Goal: Task Accomplishment & Management: Use online tool/utility

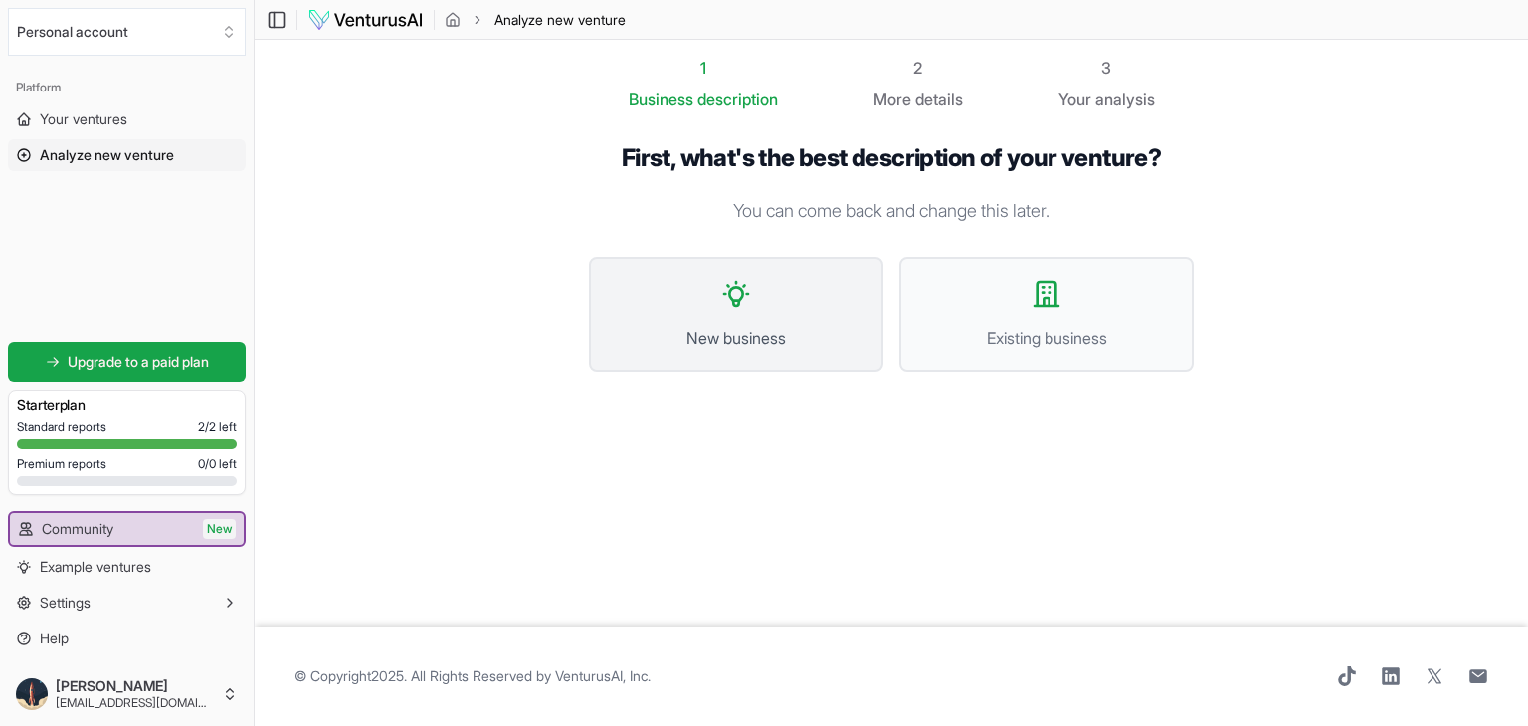
click at [781, 289] on button "New business" at bounding box center [736, 314] width 294 height 115
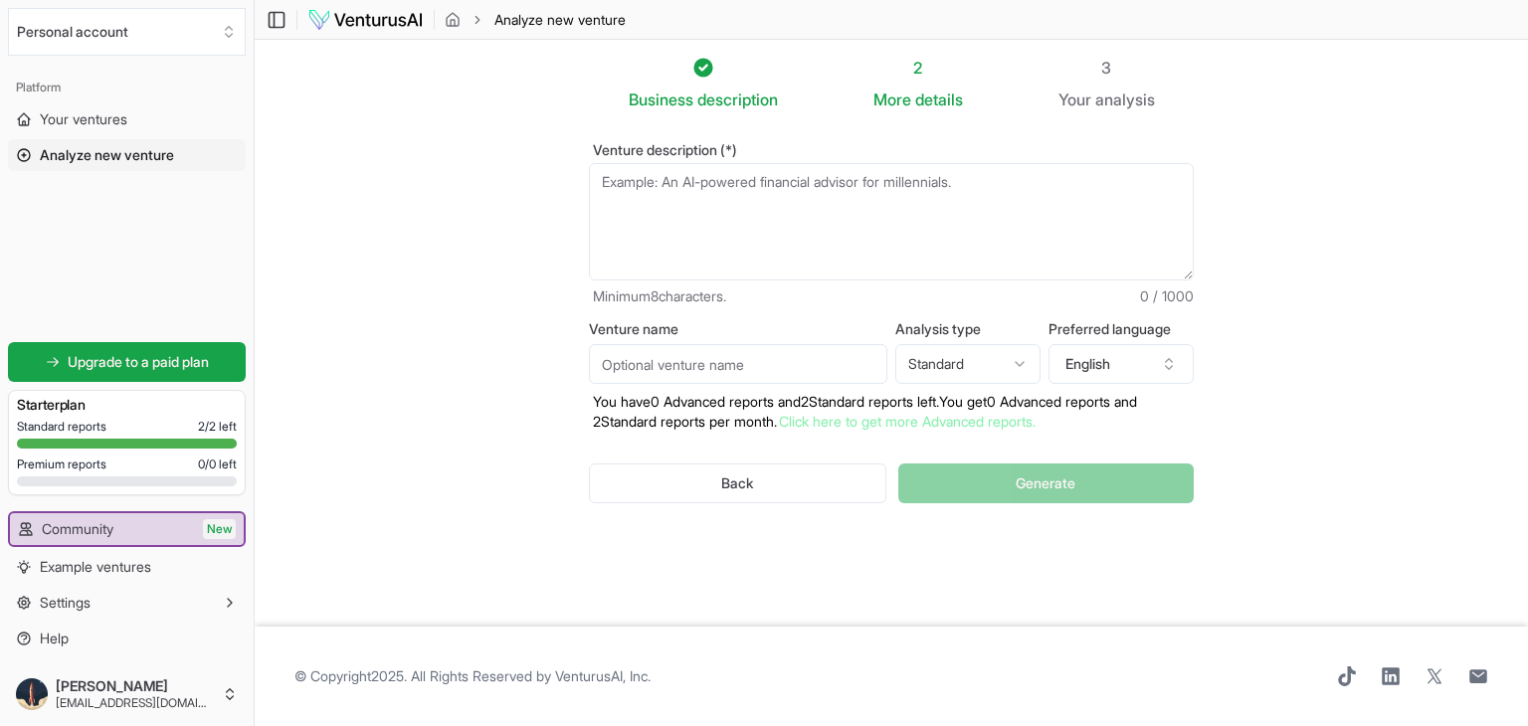
click at [695, 208] on textarea "Venture description (*)" at bounding box center [891, 221] width 605 height 117
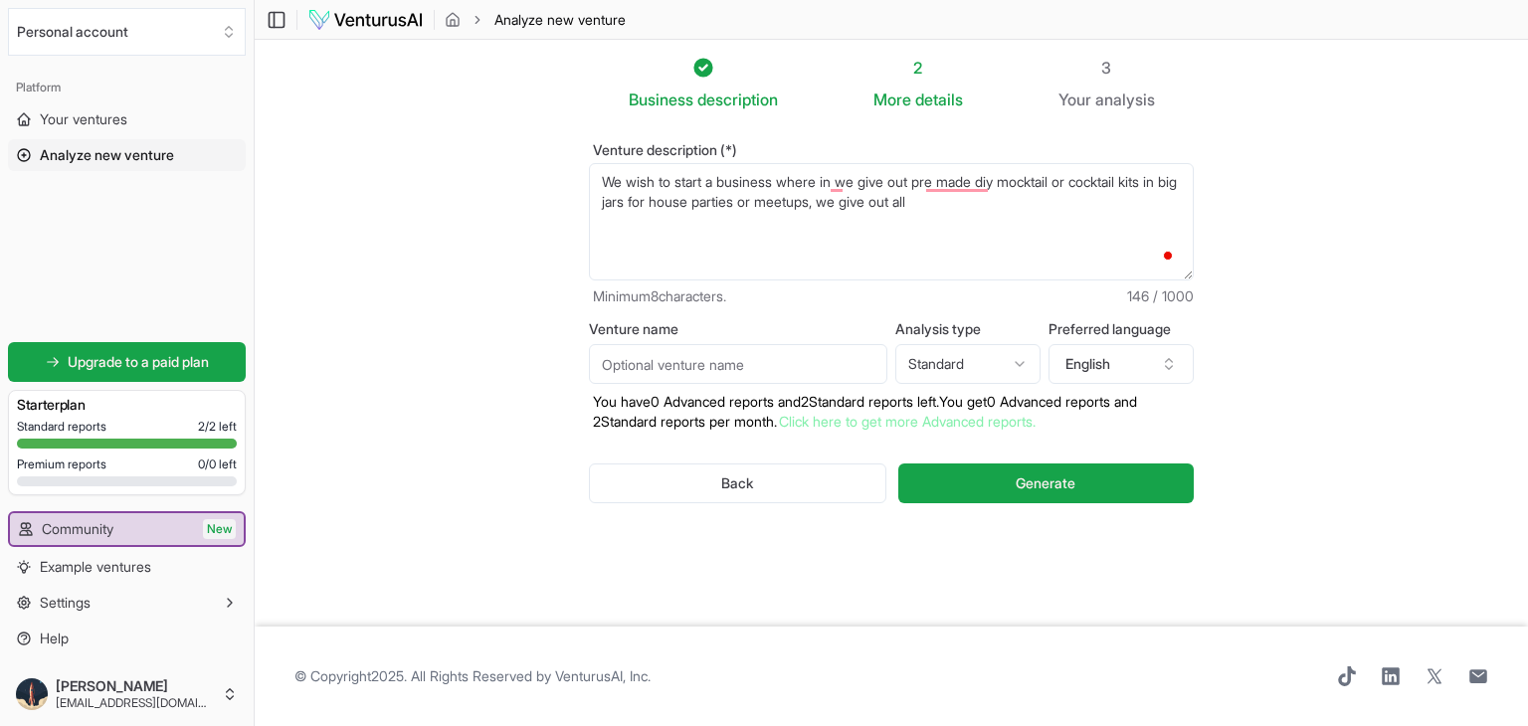
type textarea "We wish to start a business where in we give out pre made diy mocktail or cockt…"
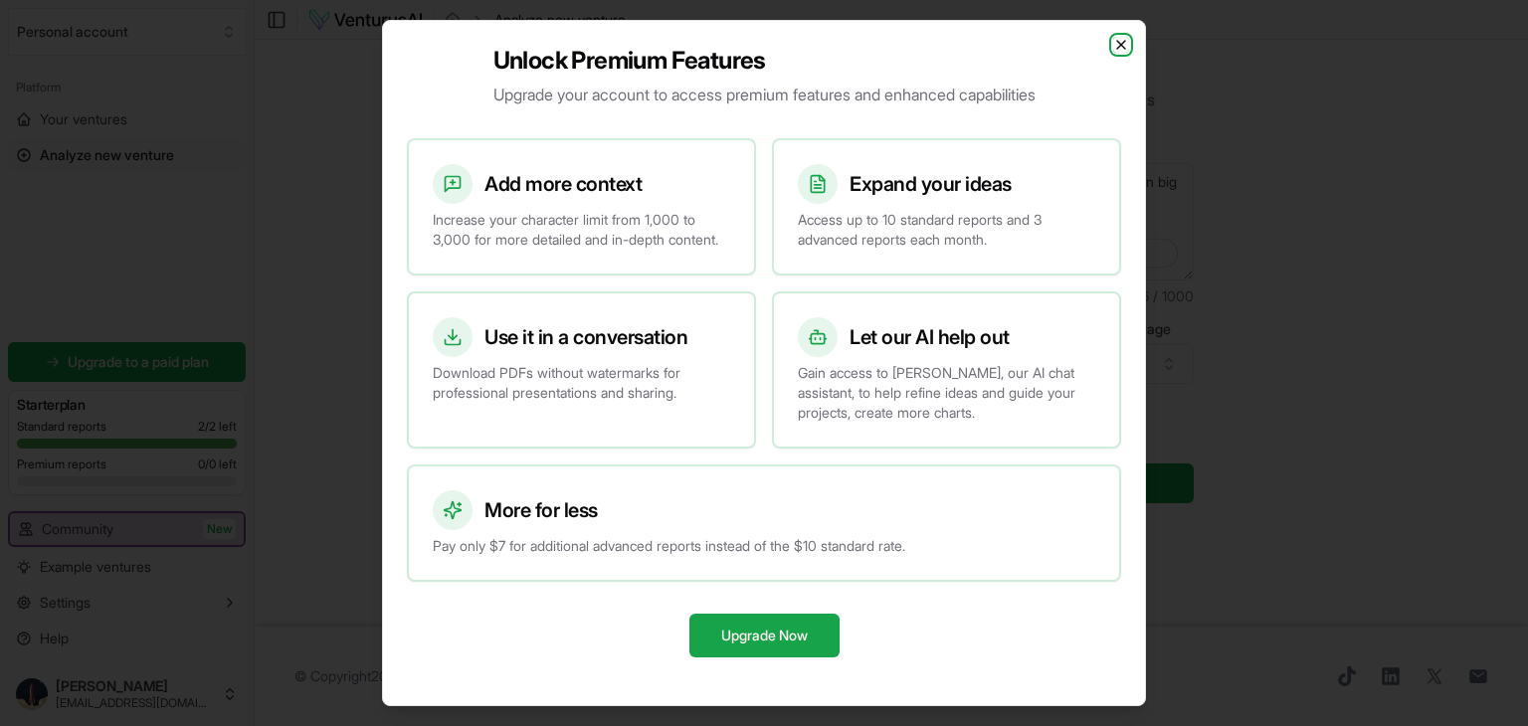
click at [1114, 37] on icon "button" at bounding box center [1121, 45] width 16 height 16
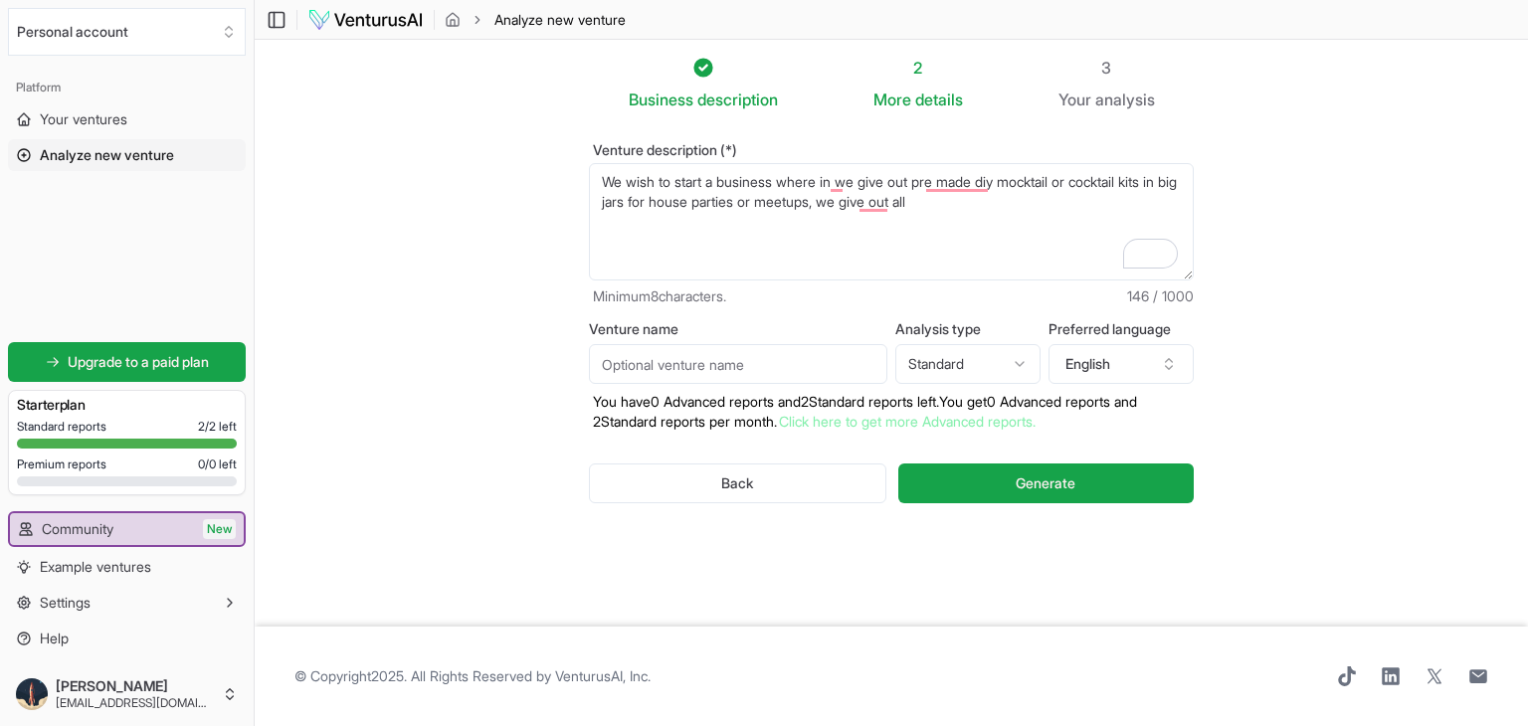
click at [973, 221] on textarea "We wish to start a business where in we give out pre made diy mocktail or cockt…" at bounding box center [891, 221] width 605 height 117
type textarea "We wish to start a business where in we give out pre made diy mocktail or cockt…"
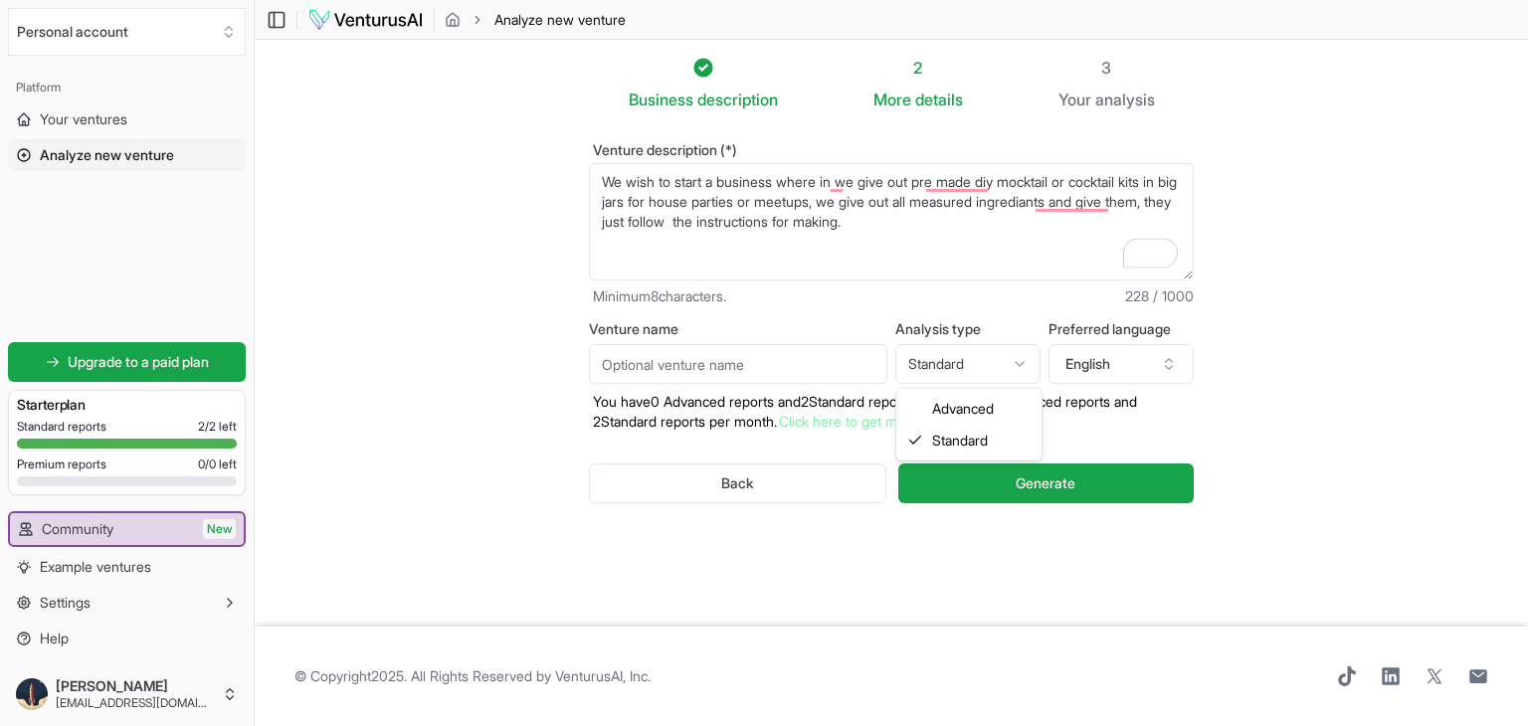
click at [956, 347] on html "We value your privacy We use cookies to enhance your browsing experience, serve…" at bounding box center [764, 363] width 1528 height 726
click at [1362, 332] on html "We value your privacy We use cookies to enhance your browsing experience, serve…" at bounding box center [764, 363] width 1528 height 726
click at [748, 187] on textarea "We wish to start a business where in we give out pre made diy mocktail or cockt…" at bounding box center [891, 221] width 605 height 117
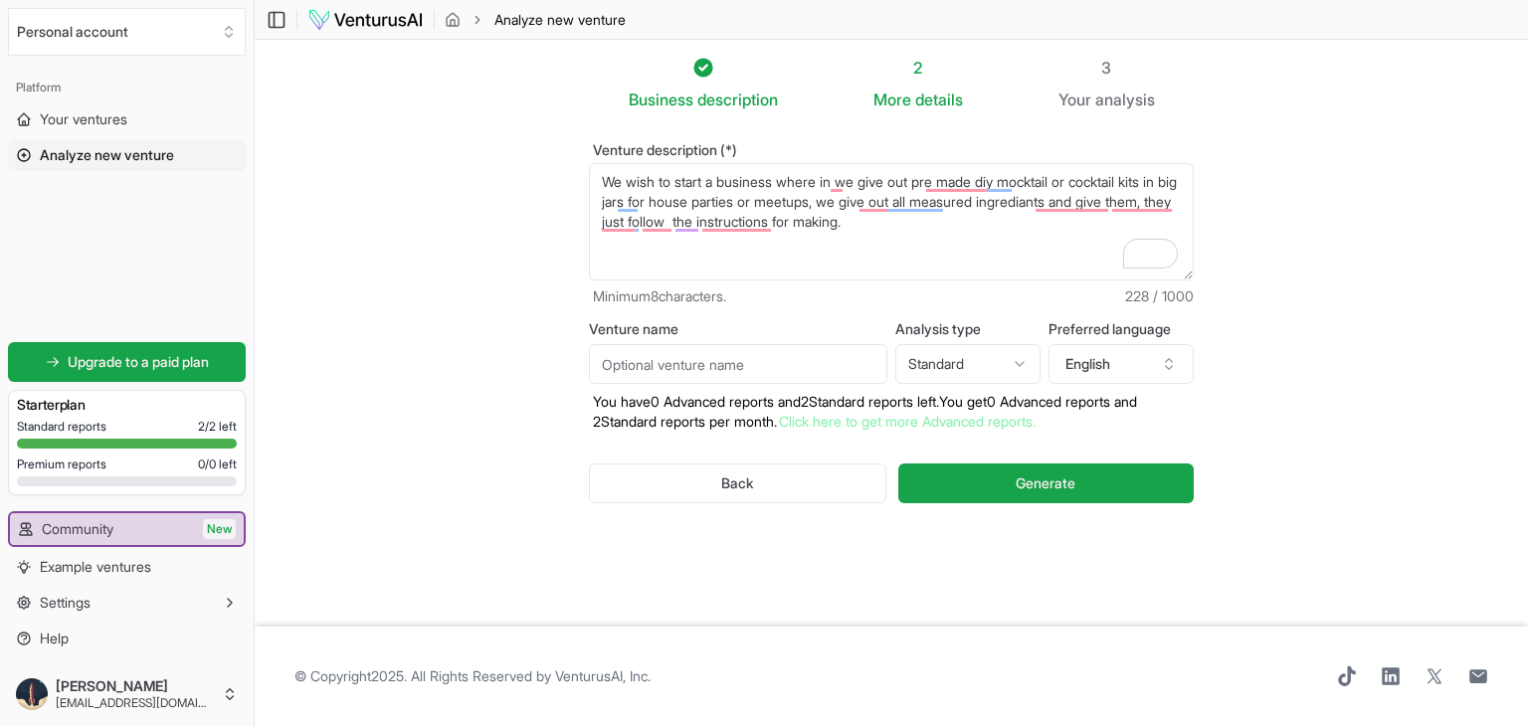
click at [366, 435] on section "Business description 2 More details 3 Your analysis Venture description (*) We …" at bounding box center [891, 333] width 1273 height 587
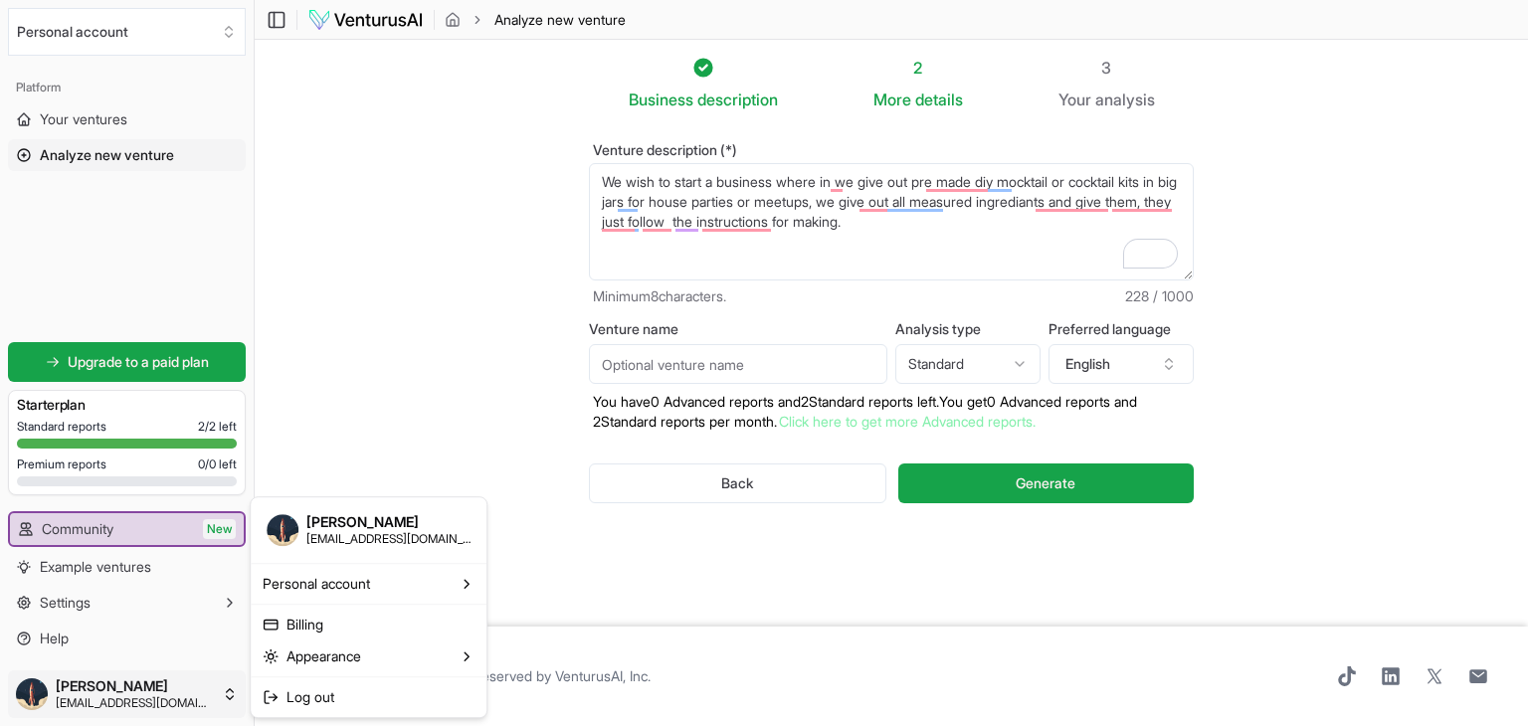
click at [164, 694] on html "We value your privacy We use cookies to enhance your browsing experience, serve…" at bounding box center [764, 363] width 1528 height 726
click at [334, 693] on span "Log out" at bounding box center [310, 697] width 48 height 20
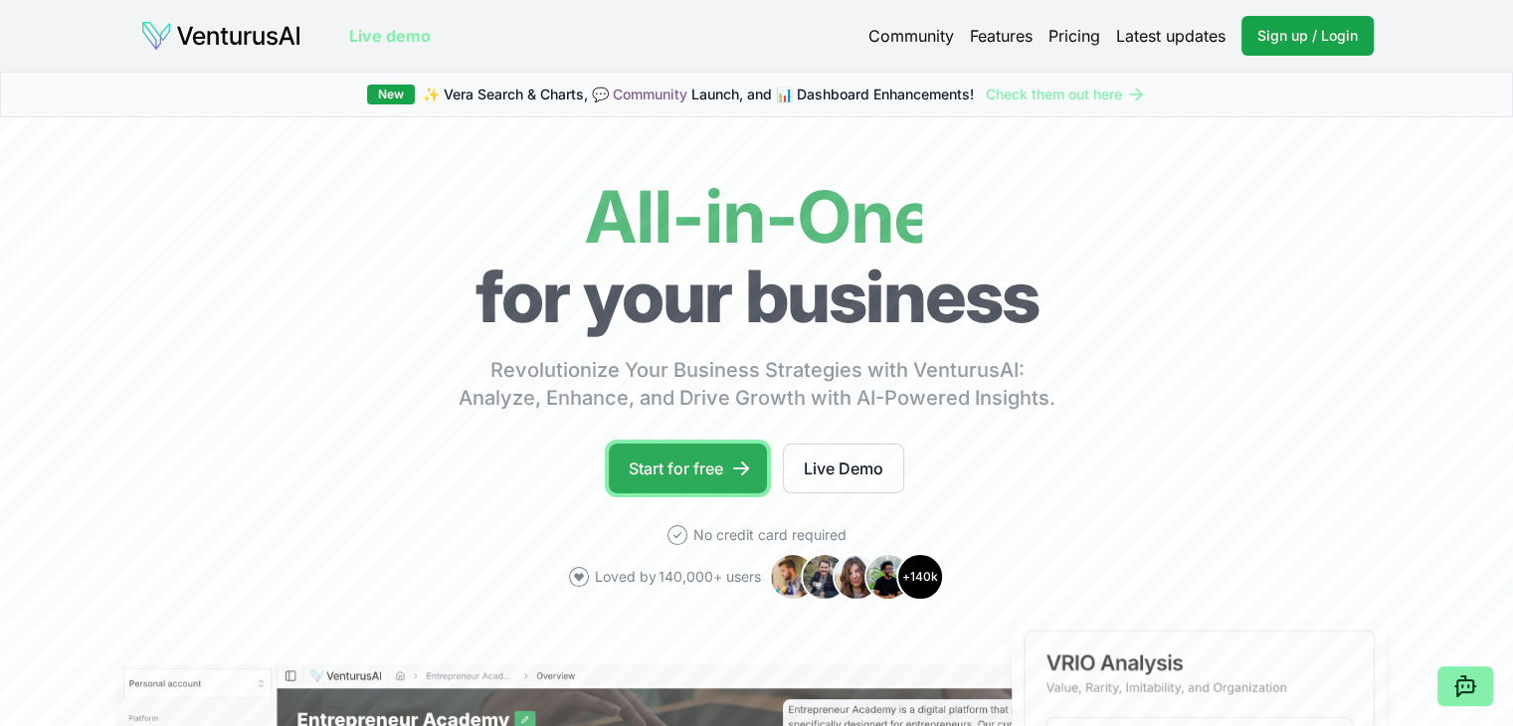
click at [718, 468] on link "Start for free" at bounding box center [688, 469] width 158 height 50
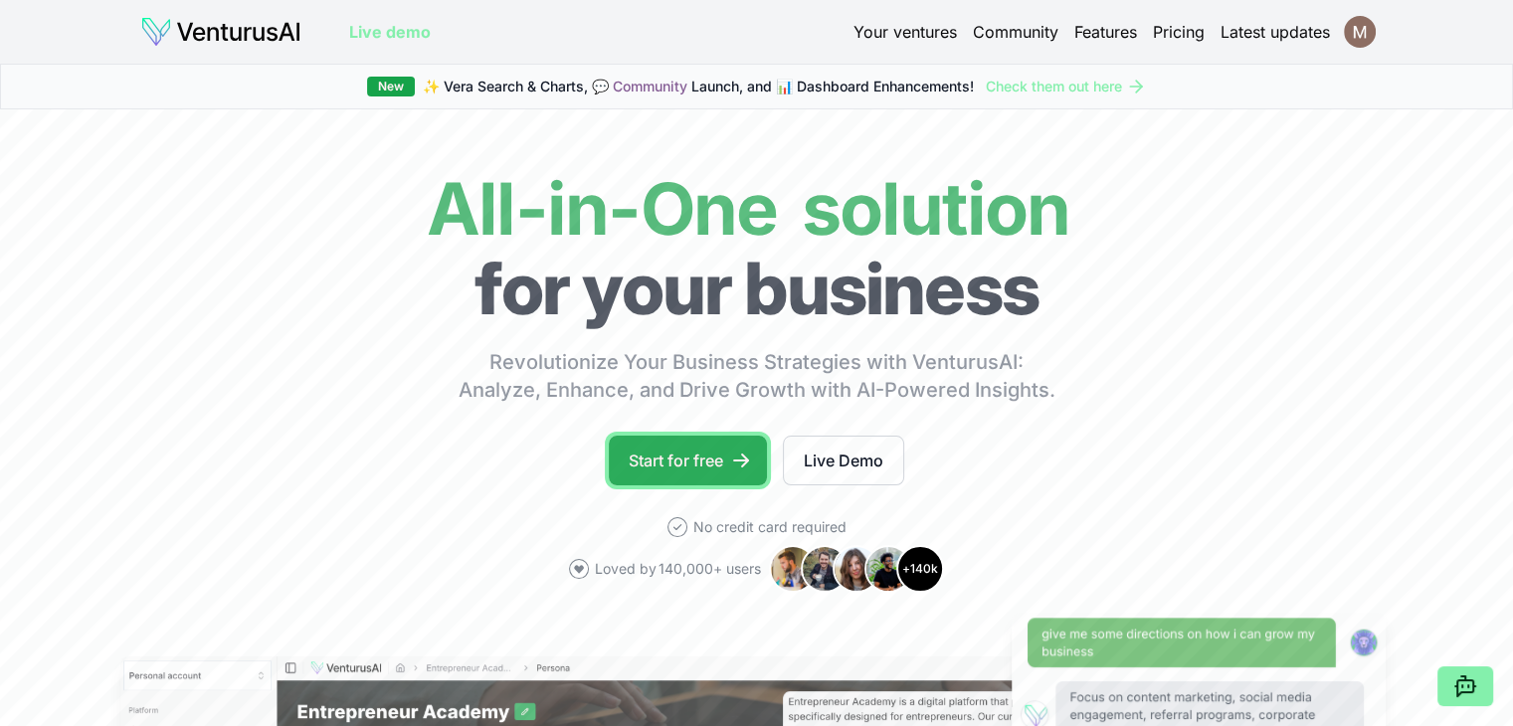
click at [660, 476] on link "Start for free" at bounding box center [688, 461] width 158 height 50
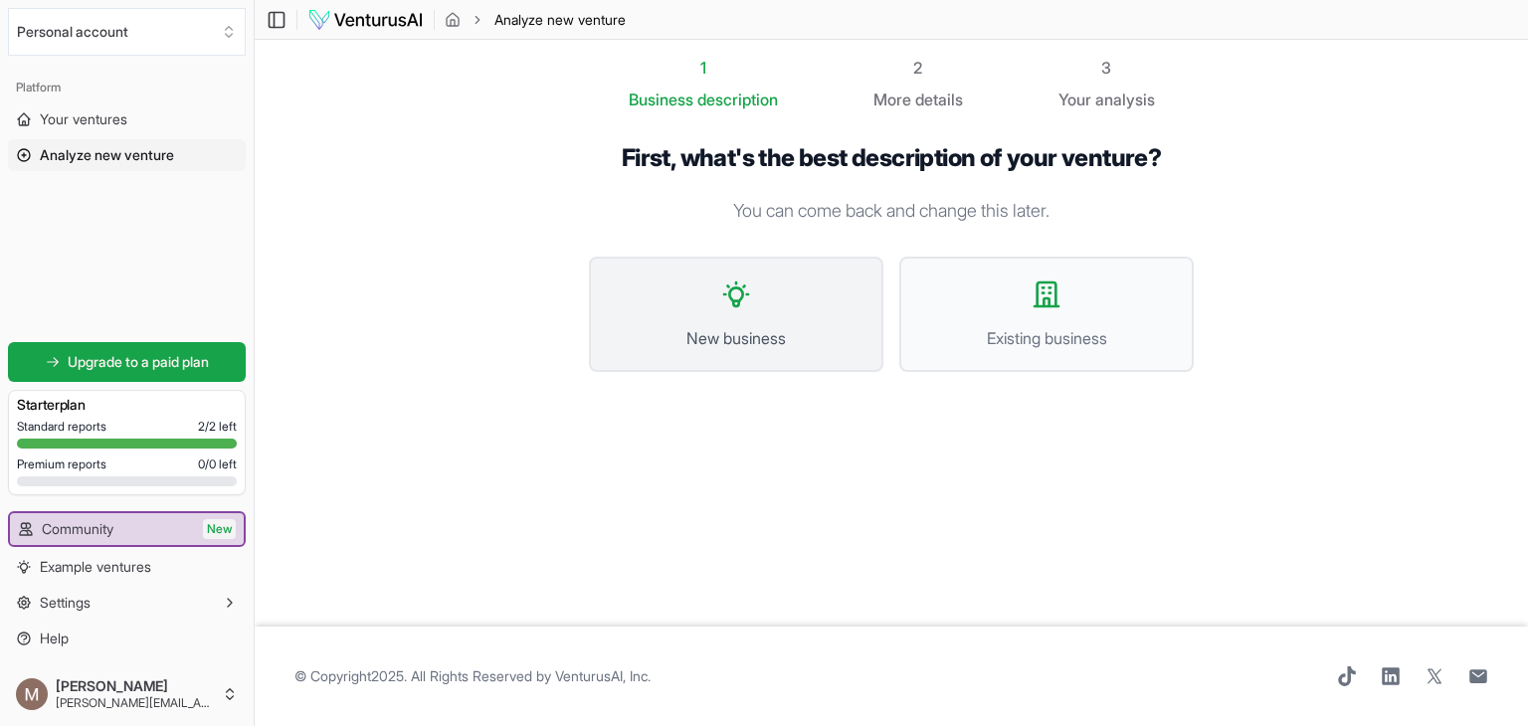
click at [788, 298] on button "New business" at bounding box center [736, 314] width 294 height 115
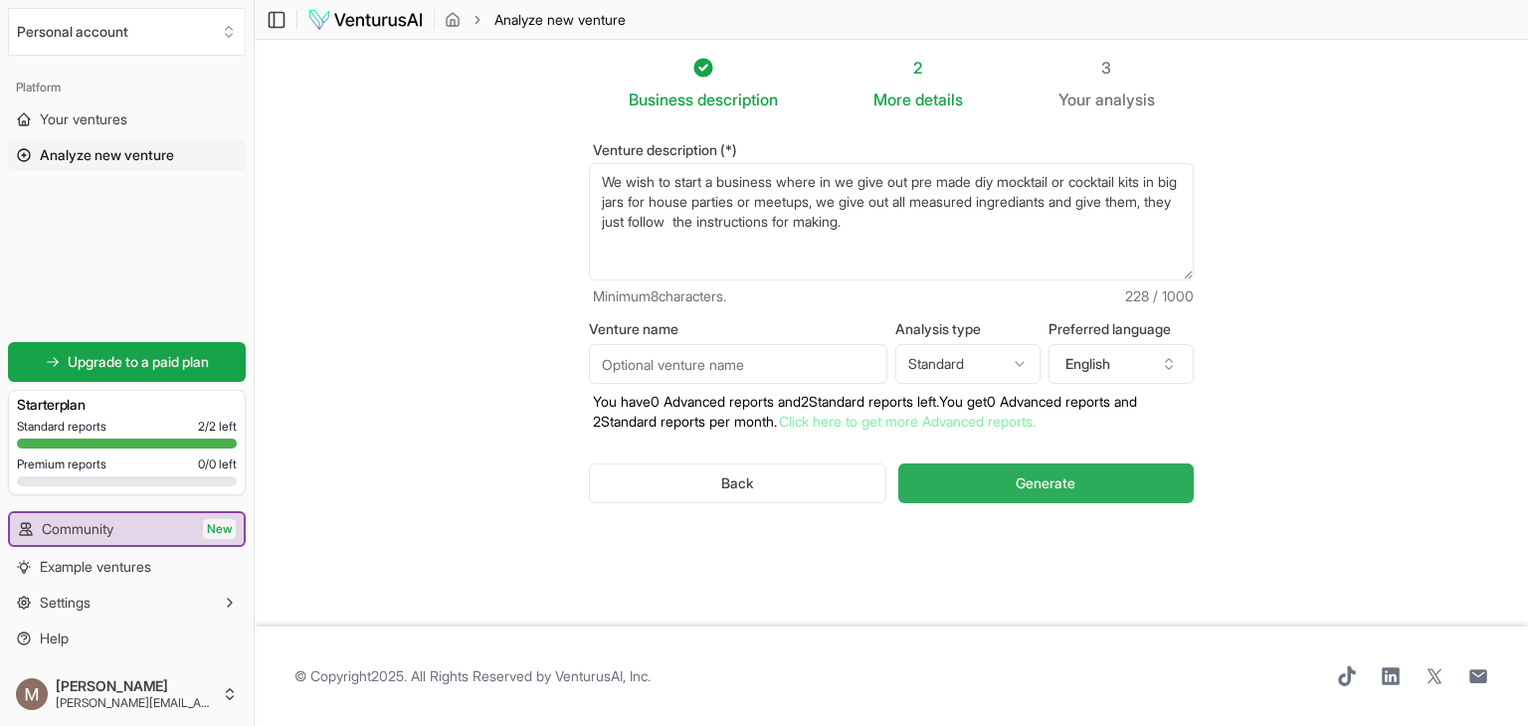
click at [999, 476] on button "Generate" at bounding box center [1045, 483] width 295 height 40
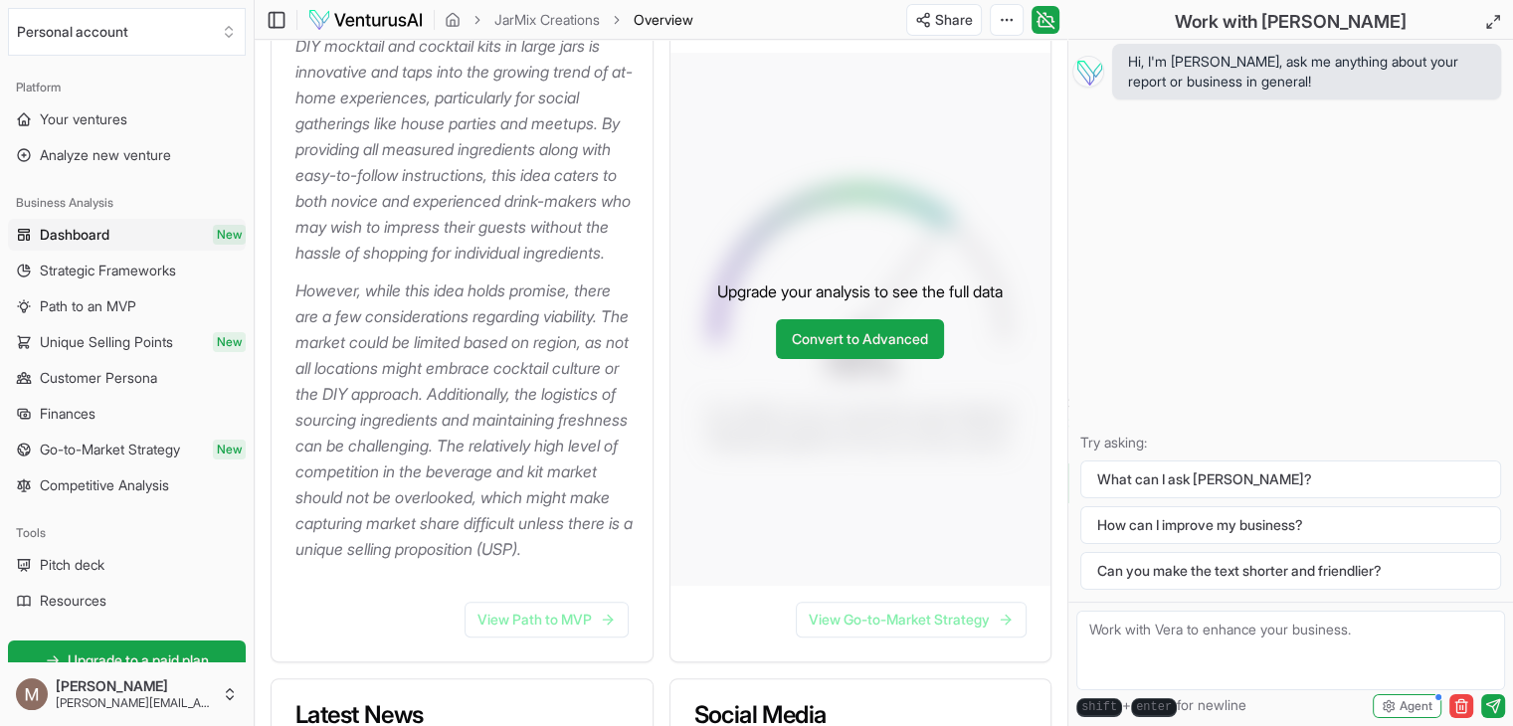
scroll to position [374, 0]
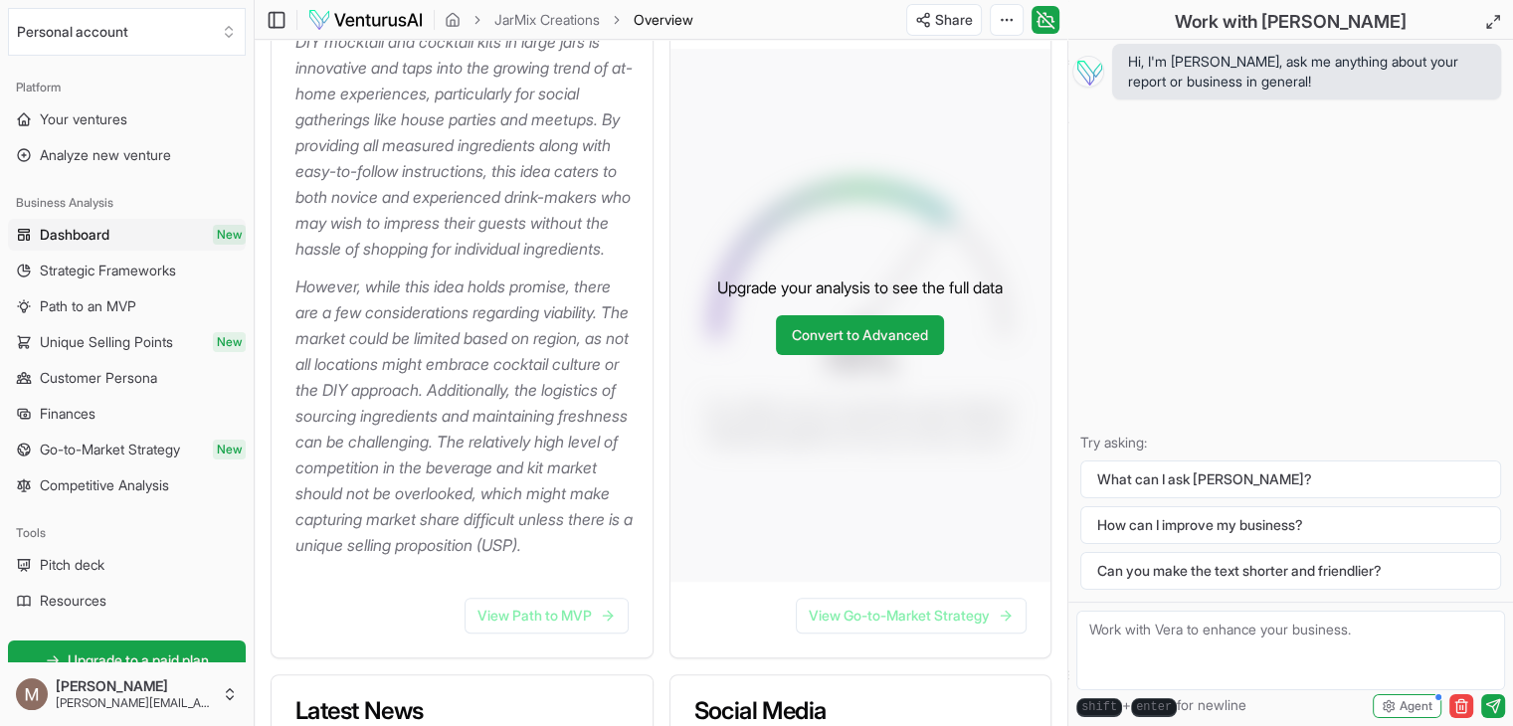
click at [346, 486] on p "However, while this idea holds promise, there are a few considerations regardin…" at bounding box center [465, 416] width 341 height 284
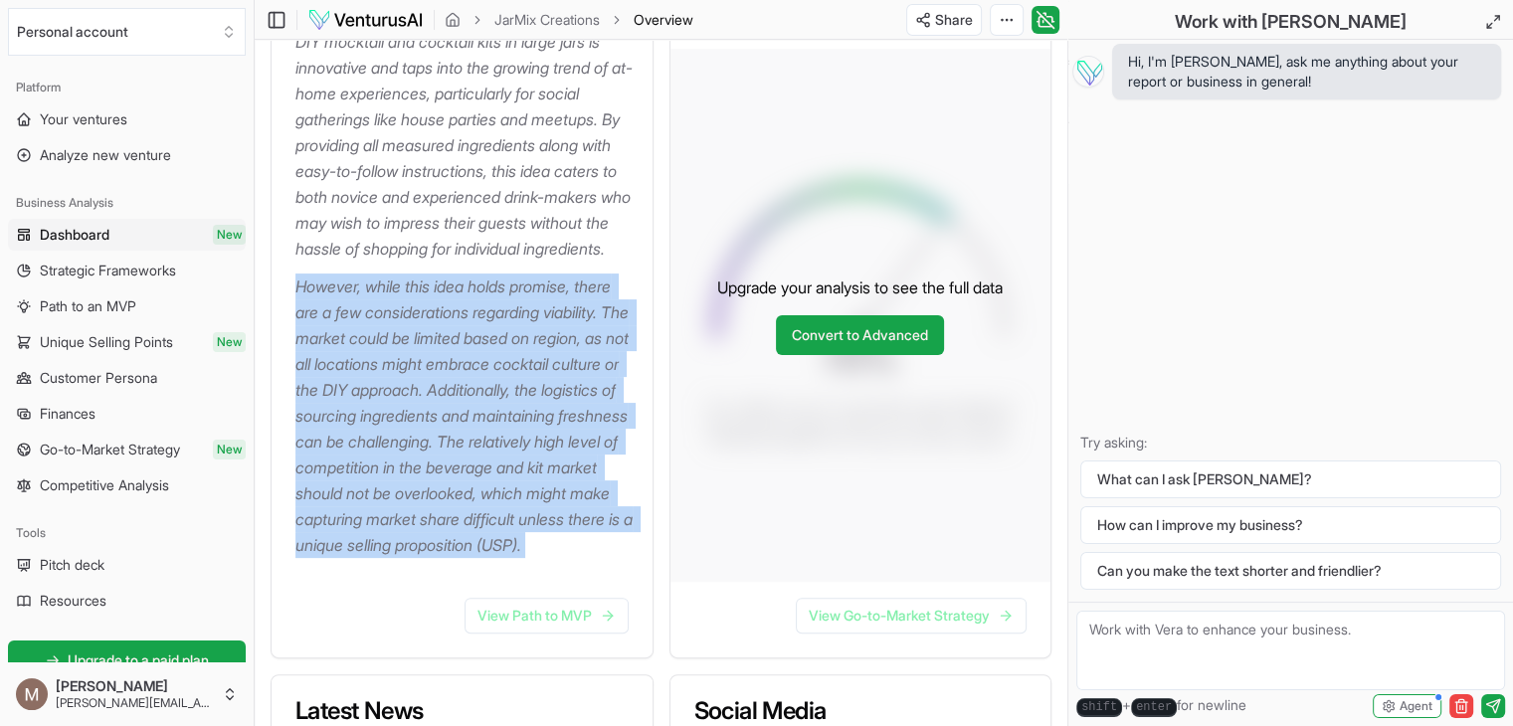
click at [346, 486] on p "However, while this idea holds promise, there are a few considerations regardin…" at bounding box center [465, 416] width 341 height 284
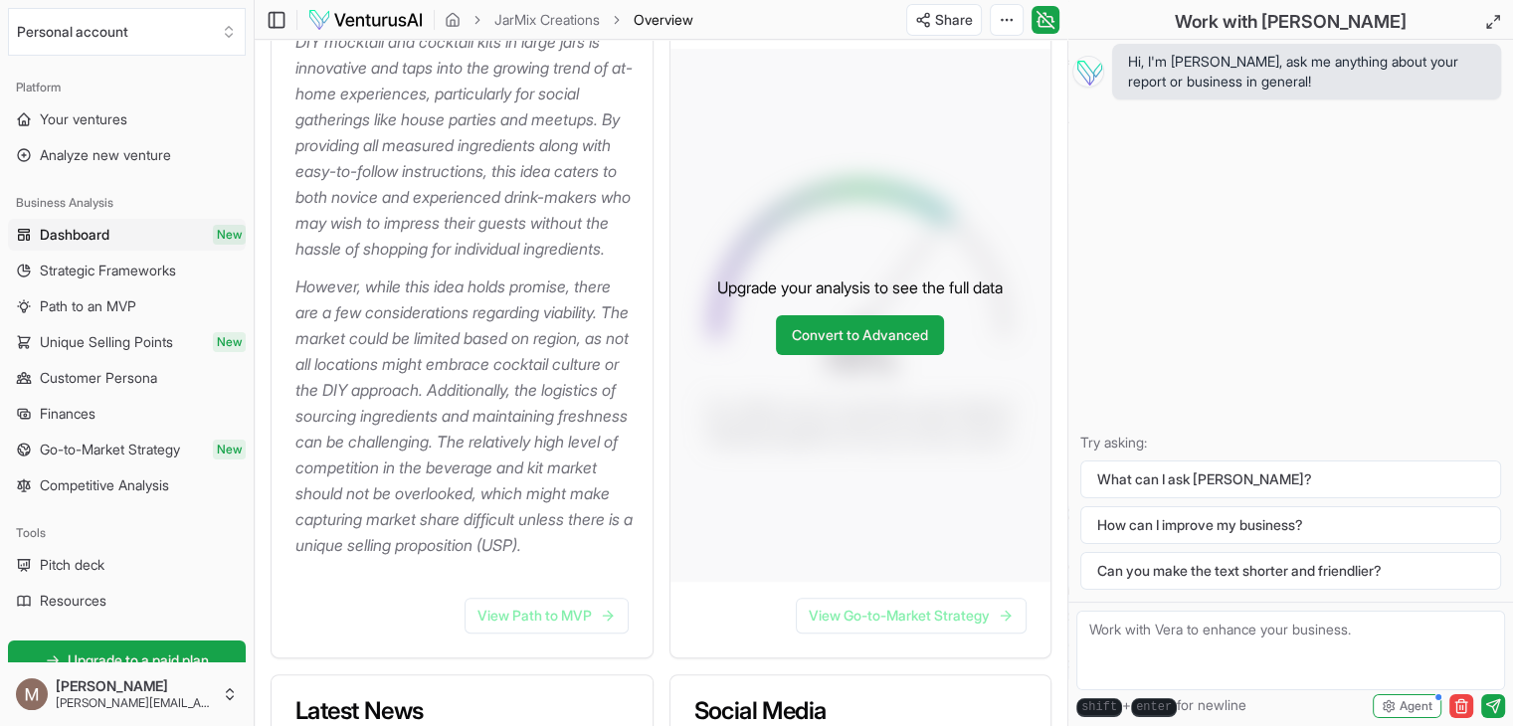
click at [346, 486] on p "However, while this idea holds promise, there are a few considerations regardin…" at bounding box center [465, 416] width 341 height 284
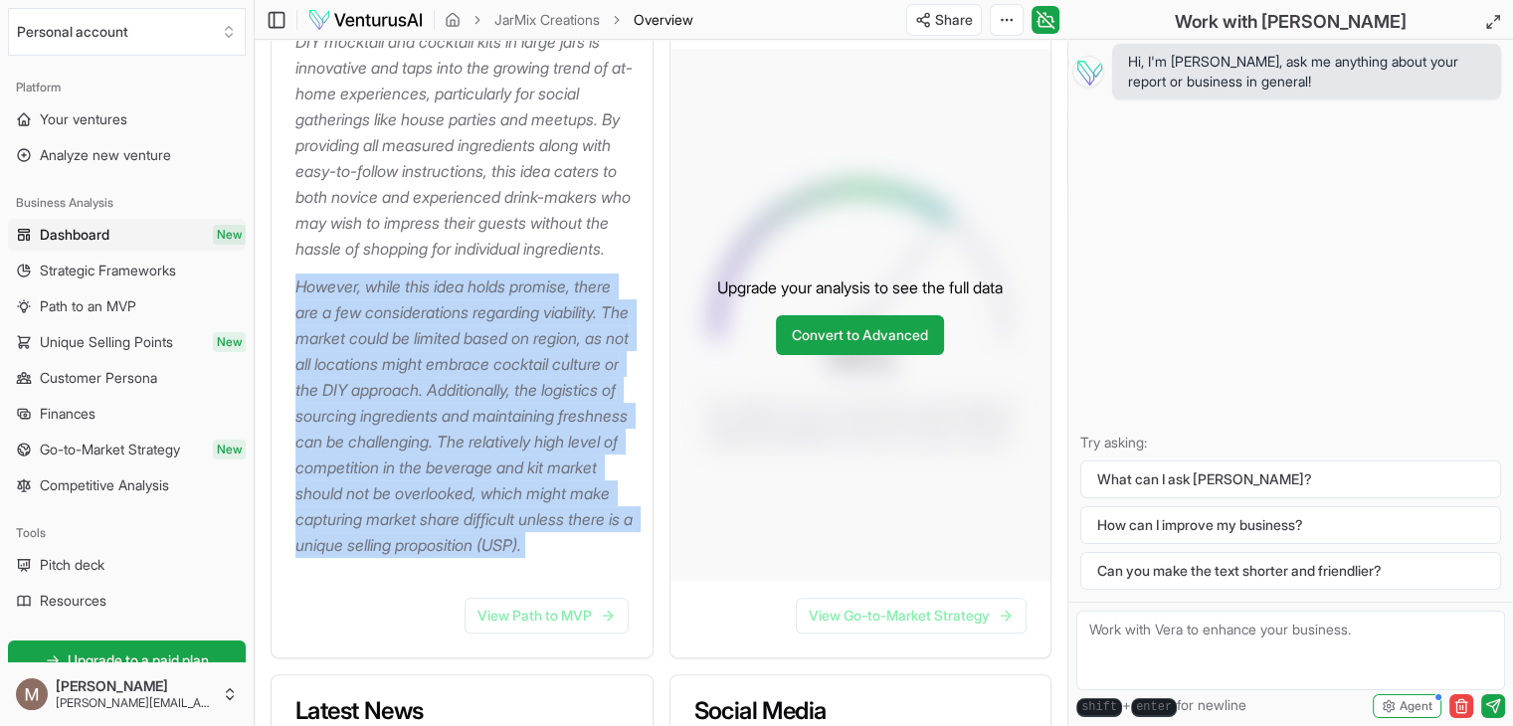
click at [346, 486] on p "However, while this idea holds promise, there are a few considerations regardin…" at bounding box center [465, 416] width 341 height 284
click at [538, 478] on p "However, while this idea holds promise, there are a few considerations regardin…" at bounding box center [465, 416] width 341 height 284
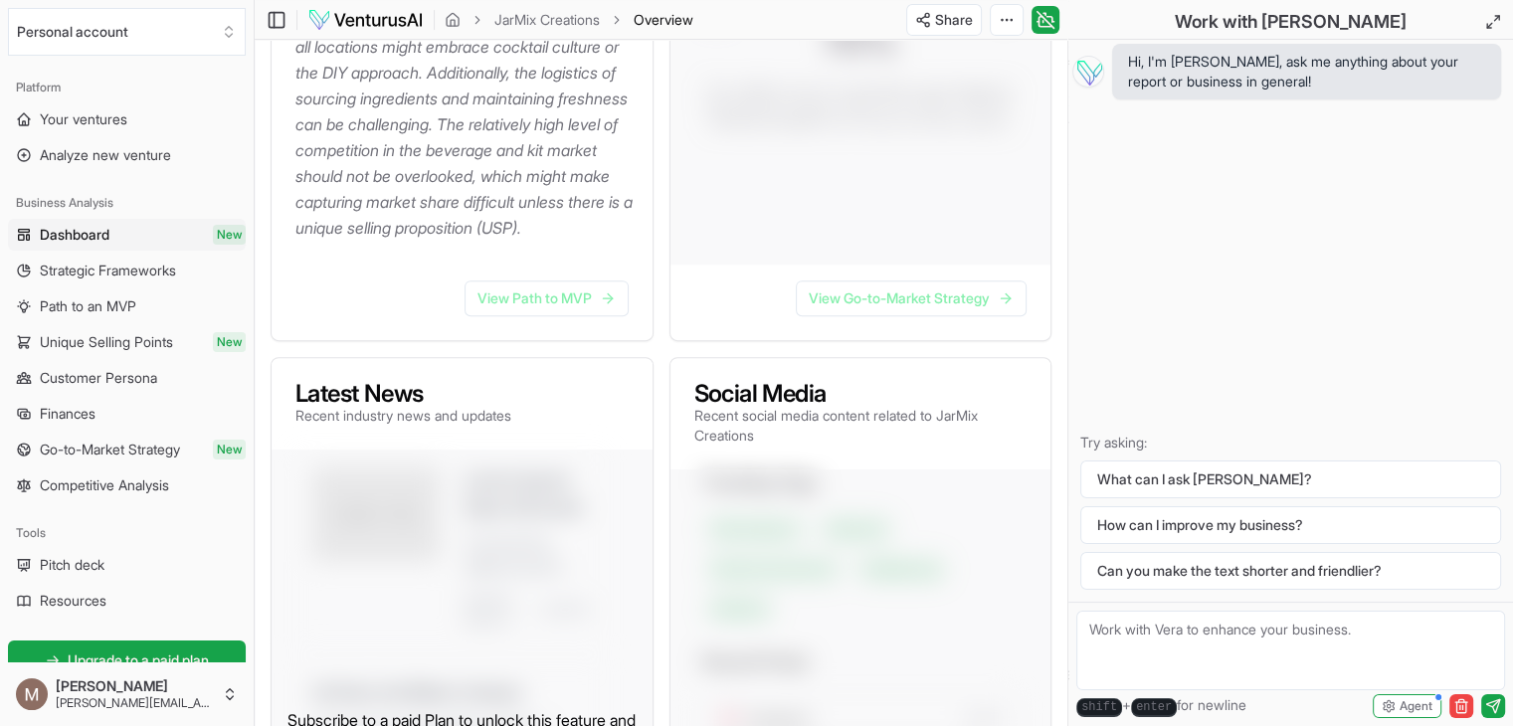
scroll to position [692, 0]
click at [536, 315] on link "View Path to MVP" at bounding box center [546, 297] width 164 height 36
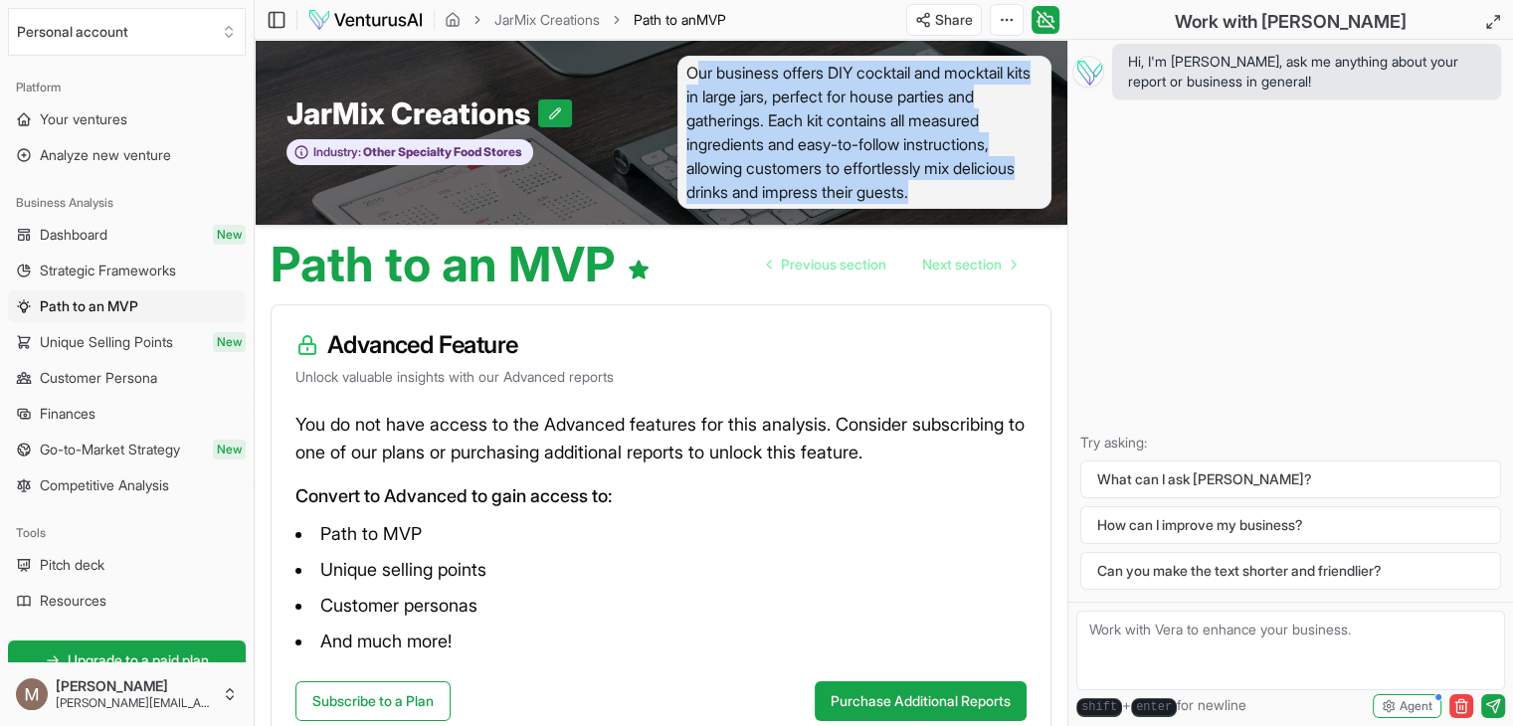
drag, startPoint x: 692, startPoint y: 62, endPoint x: 979, endPoint y: 194, distance: 315.5
click at [979, 194] on span "Our business offers DIY cocktail and mocktail kits in large jars, perfect for h…" at bounding box center [864, 132] width 375 height 153
drag, startPoint x: 938, startPoint y: 203, endPoint x: 673, endPoint y: 74, distance: 294.5
click at [673, 74] on div "Our business offers DIY cocktail and mocktail kits in large jars, perfect for h…" at bounding box center [864, 132] width 407 height 153
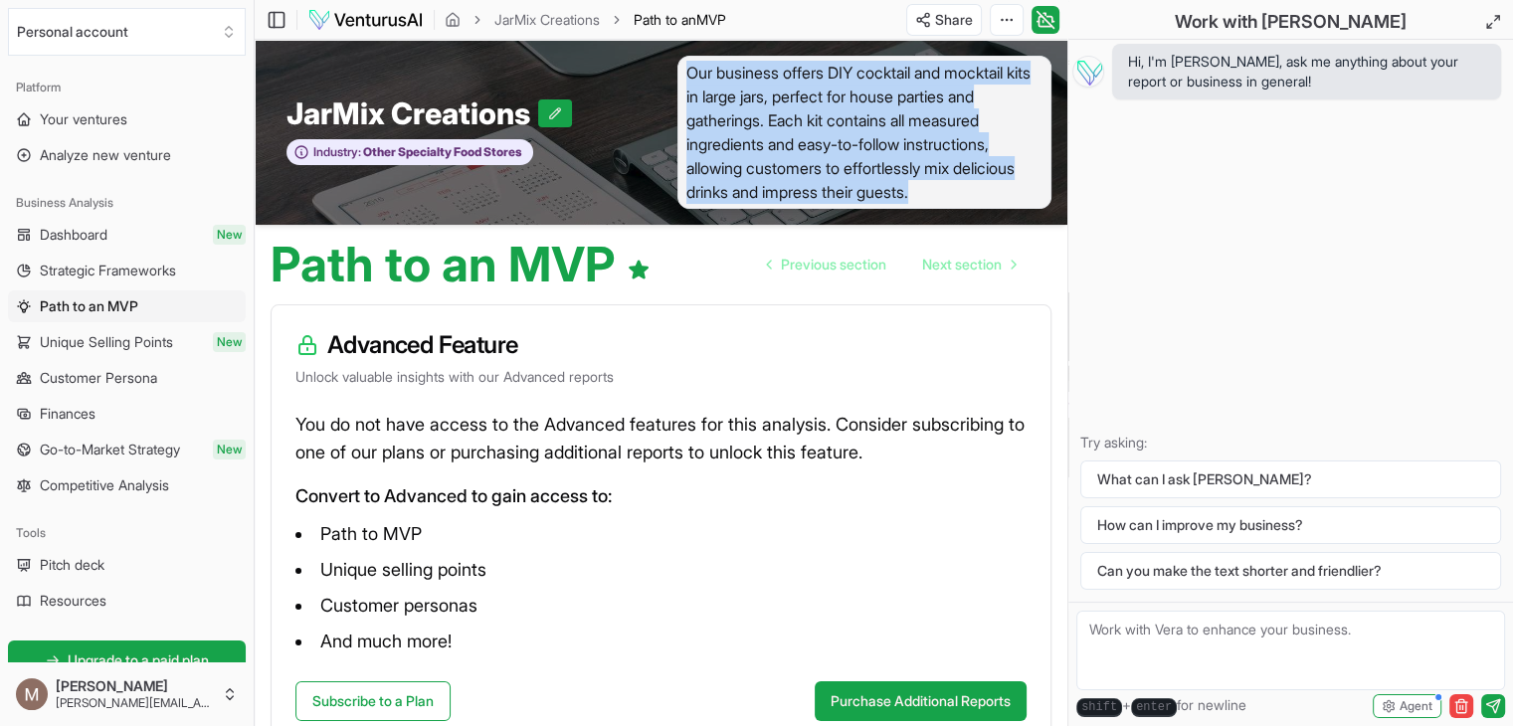
copy span "Our business offers DIY cocktail and mocktail kits in large jars, perfect for h…"
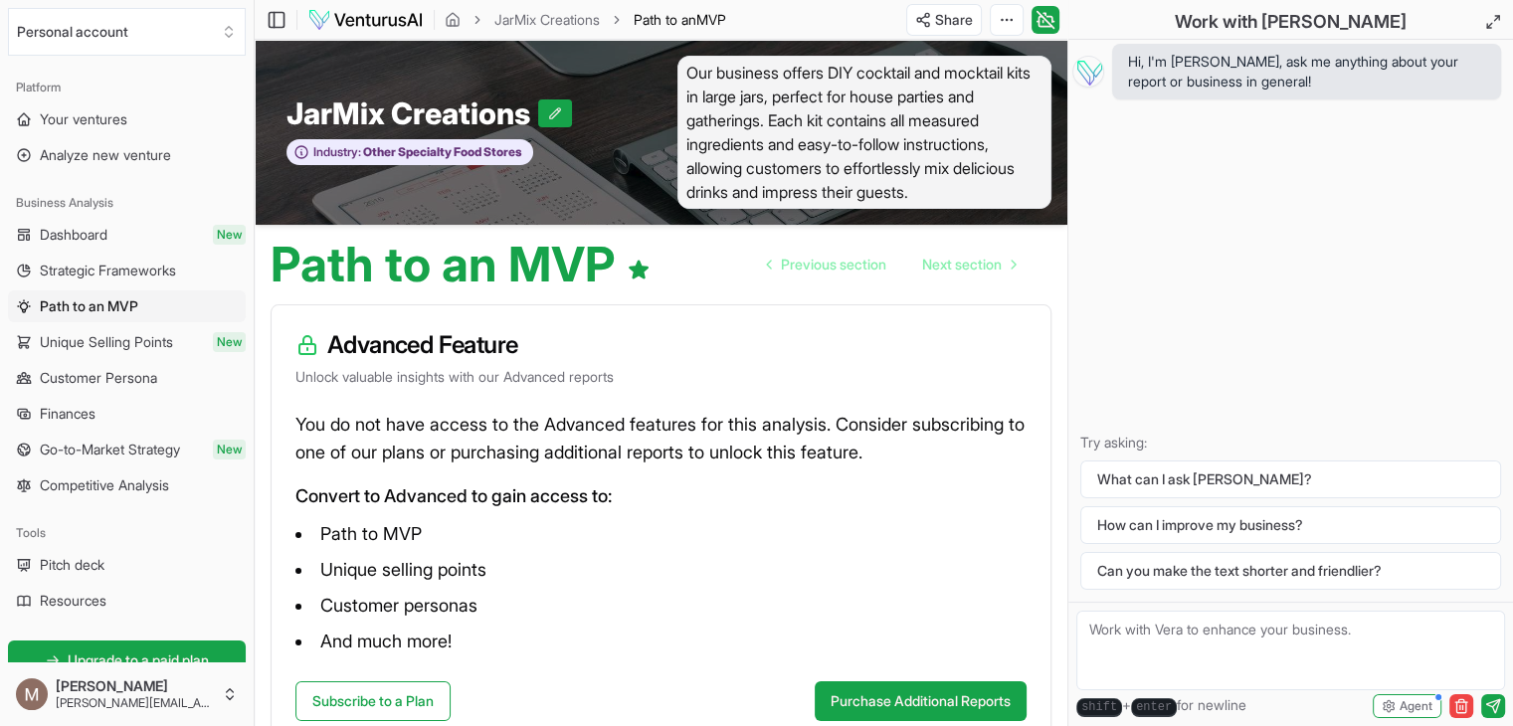
click at [564, 455] on p "You do not have access to the Advanced features for this analysis. Consider sub…" at bounding box center [660, 439] width 731 height 56
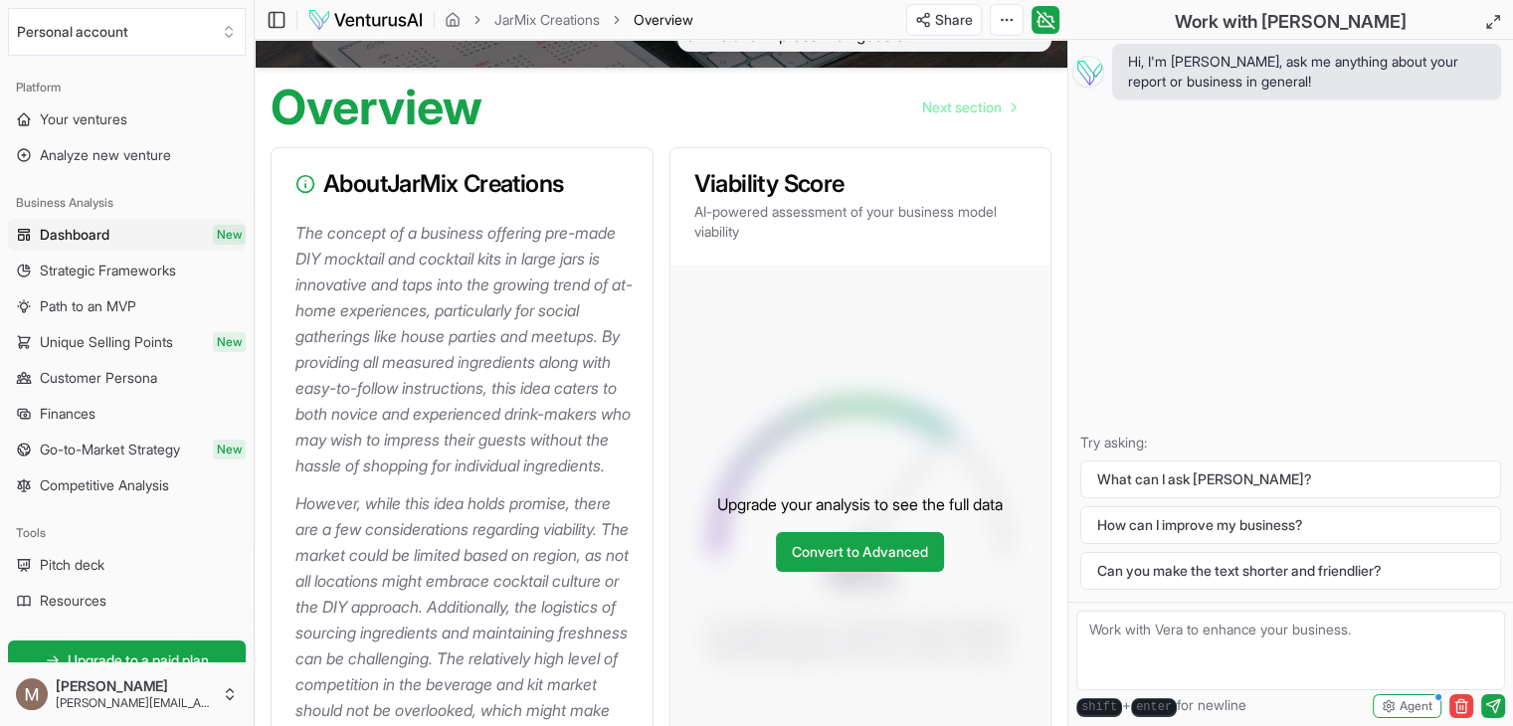
scroll to position [129, 0]
